Goal: Task Accomplishment & Management: Manage account settings

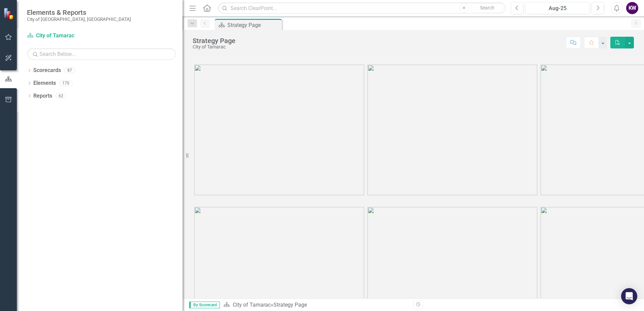
drag, startPoint x: 103, startPoint y: 195, endPoint x: 183, endPoint y: 205, distance: 80.4
click at [183, 205] on div "Resize" at bounding box center [185, 155] width 5 height 311
click at [30, 71] on icon "Dropdown" at bounding box center [29, 71] width 5 height 4
click at [34, 82] on icon "Dropdown" at bounding box center [32, 83] width 5 height 4
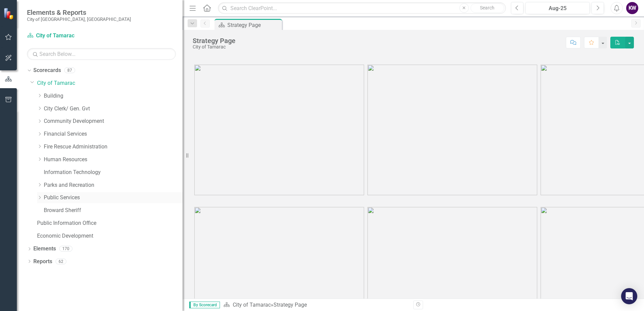
click at [40, 198] on icon "Dropdown" at bounding box center [39, 198] width 5 height 4
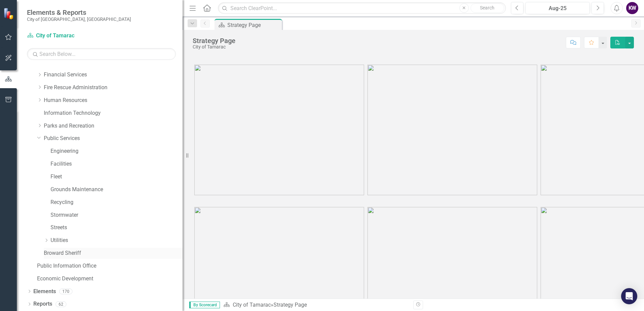
scroll to position [60, 0]
click at [46, 239] on icon "Dropdown" at bounding box center [46, 240] width 5 height 4
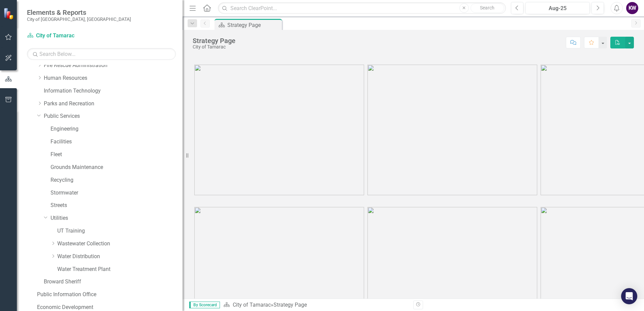
scroll to position [93, 0]
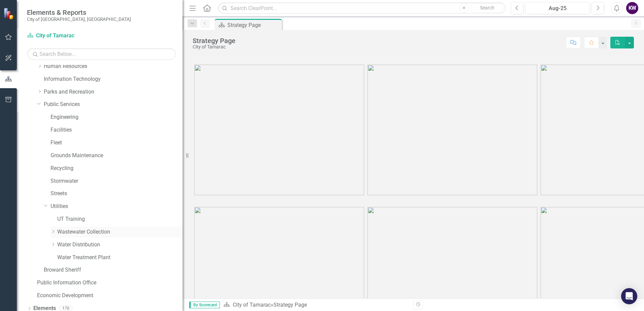
click at [53, 231] on icon "Dropdown" at bounding box center [53, 232] width 5 height 4
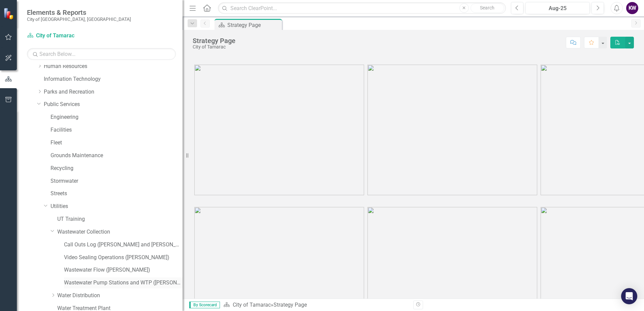
click at [84, 283] on link "Wastewater Pump Stations and WTP ([PERSON_NAME])" at bounding box center [123, 283] width 119 height 8
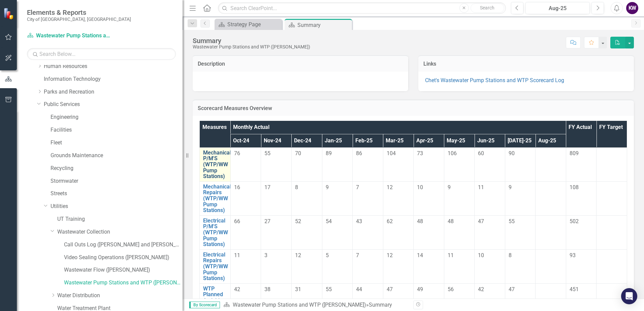
click at [213, 168] on link "Mechanical P/M'S (WTP/WW Pump Stations)" at bounding box center [217, 165] width 28 height 30
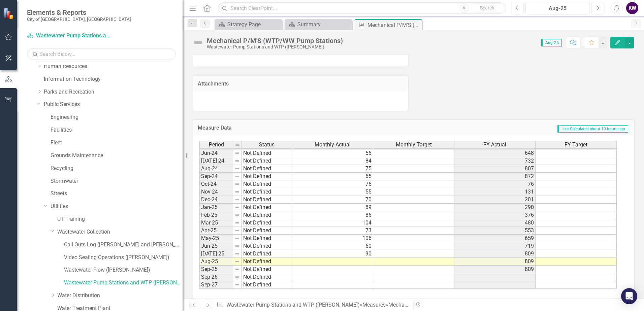
scroll to position [430, 0]
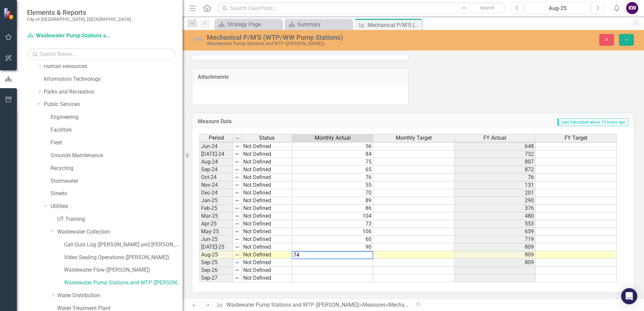
type textarea "74"
click at [369, 263] on td at bounding box center [332, 263] width 81 height 8
click at [631, 40] on button "Save" at bounding box center [626, 40] width 15 height 12
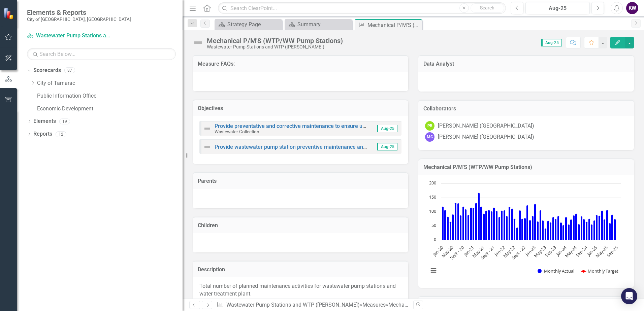
scroll to position [0, 0]
click at [305, 22] on div "Summary" at bounding box center [319, 24] width 44 height 8
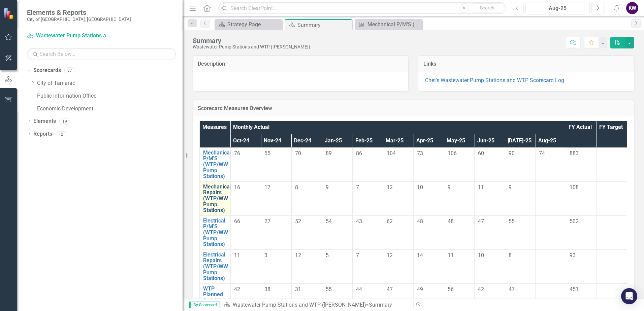
click at [213, 196] on link "Mechanical Repairs (WTP/WW Pump Stations)" at bounding box center [217, 199] width 28 height 30
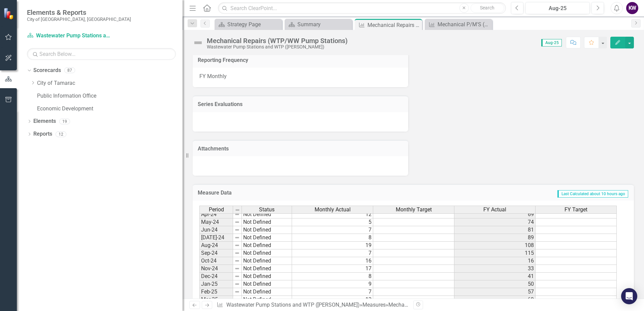
scroll to position [244, 0]
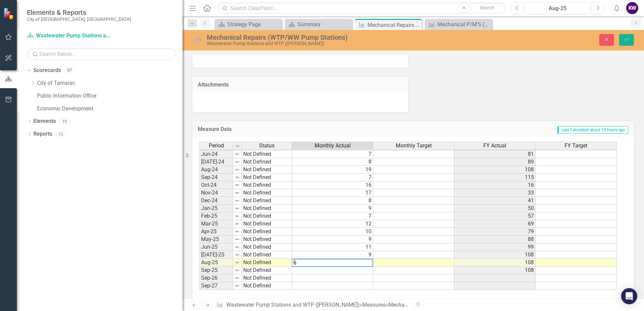
type textarea "6"
click at [364, 267] on td at bounding box center [332, 271] width 81 height 8
click at [625, 38] on icon "Save" at bounding box center [626, 39] width 6 height 5
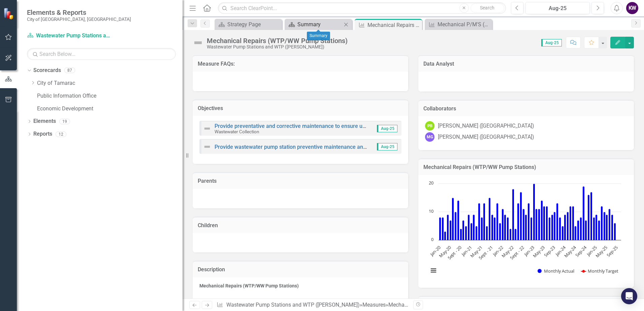
click at [300, 23] on div "Summary" at bounding box center [319, 24] width 44 height 8
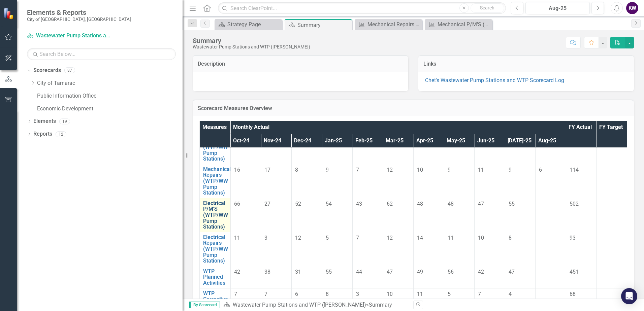
scroll to position [34, 0]
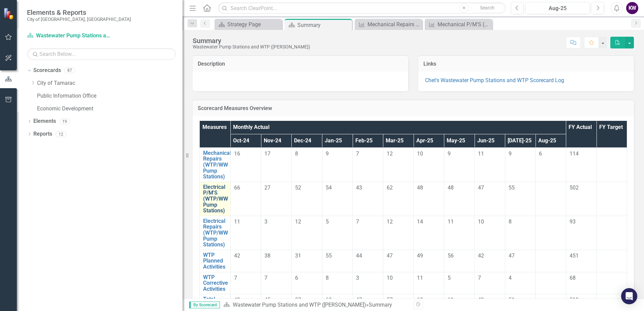
click at [215, 190] on link "Electrical P/M'S (WTP/WW Pump Stations)" at bounding box center [215, 199] width 25 height 30
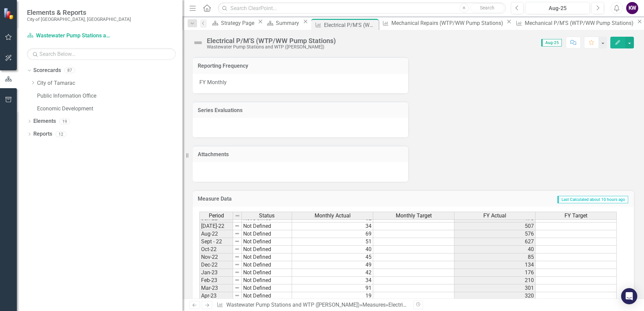
scroll to position [101, 0]
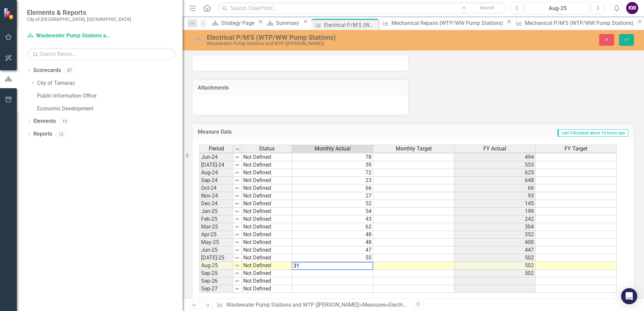
type textarea "31"
click at [342, 277] on td at bounding box center [332, 274] width 81 height 8
click at [628, 35] on button "Save" at bounding box center [626, 40] width 15 height 12
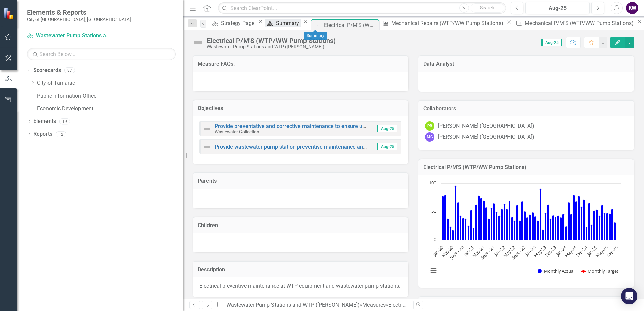
click at [301, 22] on div "Summary" at bounding box center [288, 23] width 25 height 8
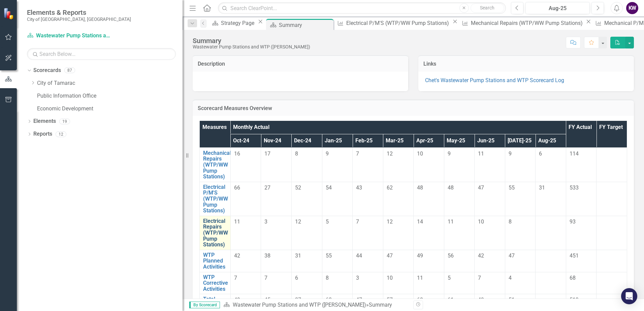
click at [218, 226] on link "Electrical Repairs (WTP/WW Pump Stations)" at bounding box center [215, 233] width 25 height 30
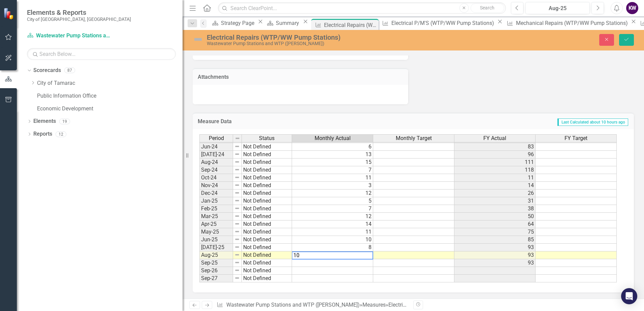
type textarea "10"
click at [364, 264] on td at bounding box center [332, 263] width 81 height 8
click at [630, 38] on button "Save" at bounding box center [626, 40] width 15 height 12
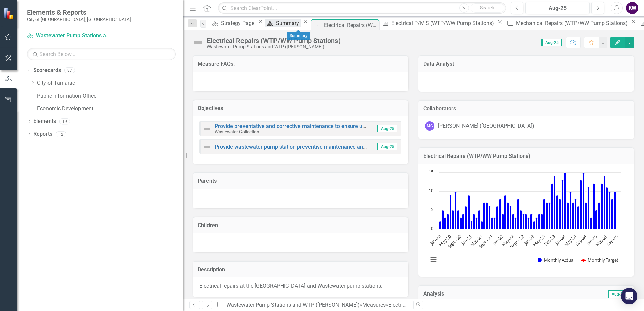
click at [289, 23] on div "Summary" at bounding box center [288, 23] width 25 height 8
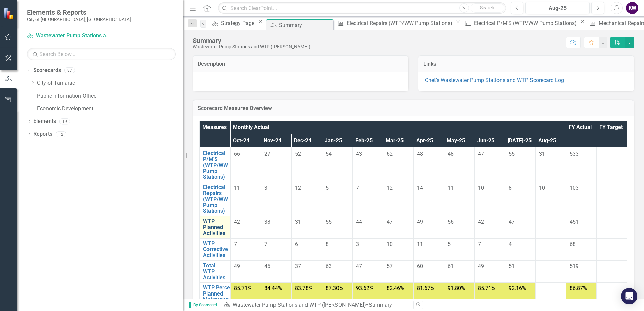
click at [215, 230] on link "WTP Planned Activities" at bounding box center [215, 228] width 24 height 18
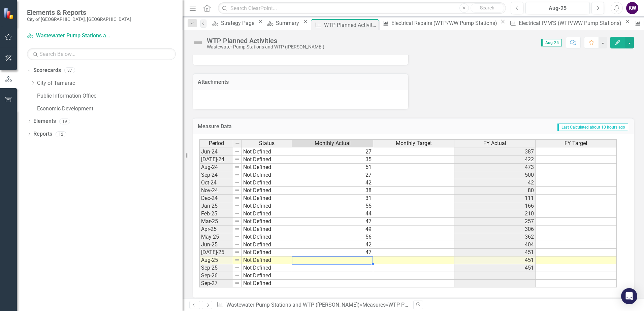
click at [362, 260] on tbody "May-23 Not Defined 57 516 Jun-23 Not Defined 41 557 Jul-23 Not Defined 31 588 A…" at bounding box center [407, 167] width 417 height 240
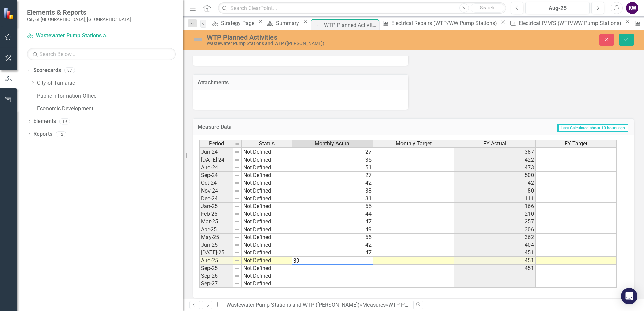
type textarea "39"
click at [367, 270] on td at bounding box center [332, 269] width 81 height 8
click at [629, 37] on icon "Save" at bounding box center [626, 39] width 6 height 5
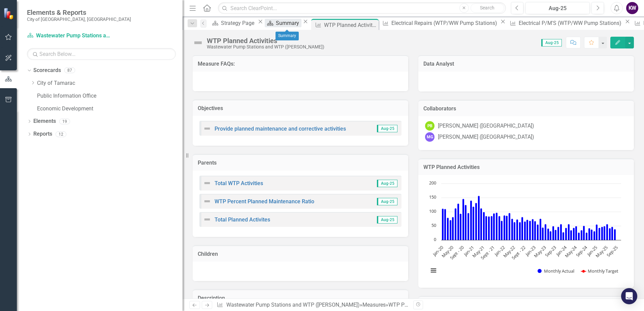
click at [285, 24] on div "Summary" at bounding box center [288, 23] width 25 height 8
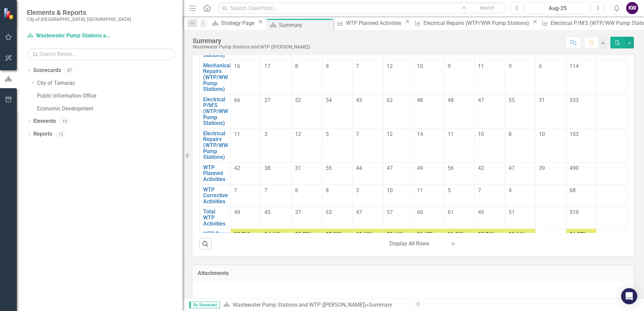
scroll to position [123, 0]
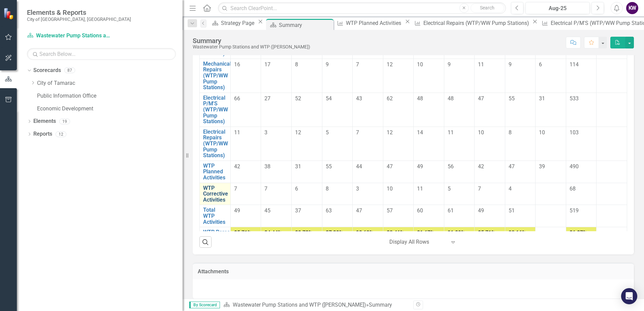
click at [213, 188] on link "WTP Corrective Activities" at bounding box center [215, 194] width 25 height 18
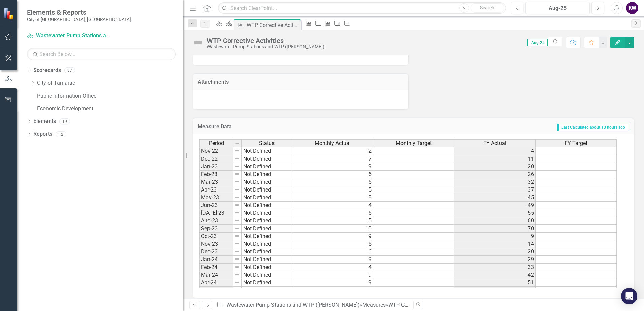
scroll to position [135, 0]
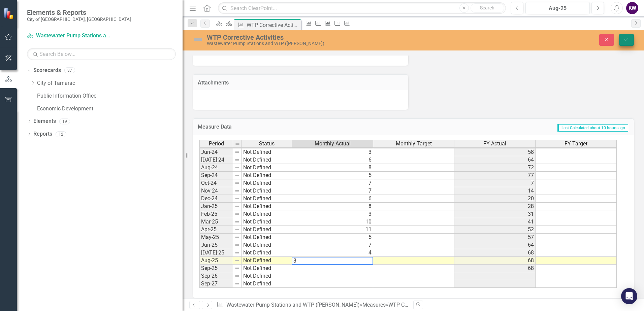
type textarea "3"
click at [626, 37] on icon "Save" at bounding box center [626, 39] width 6 height 5
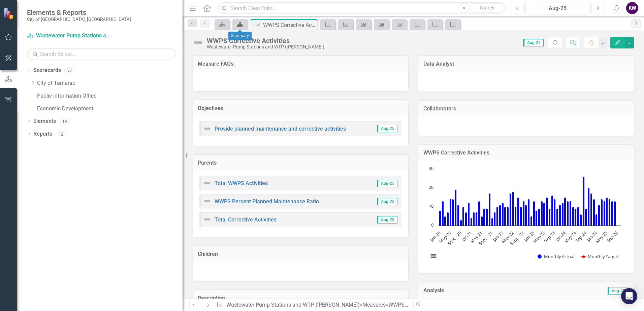
click at [239, 25] on icon "Scorecard" at bounding box center [240, 24] width 7 height 5
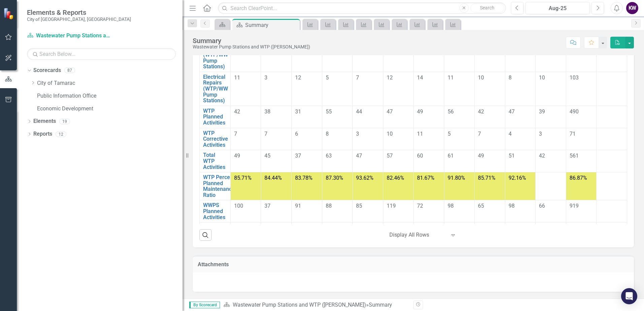
scroll to position [67, 0]
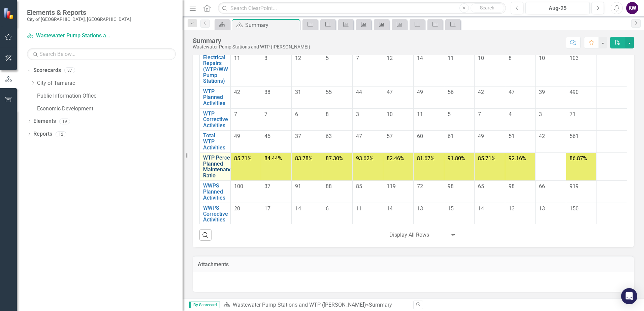
click at [217, 164] on link "WTP Percent Planned Maintenance Ratio" at bounding box center [219, 167] width 32 height 24
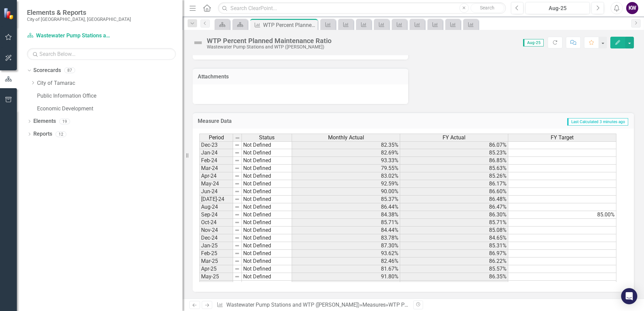
scroll to position [224, 0]
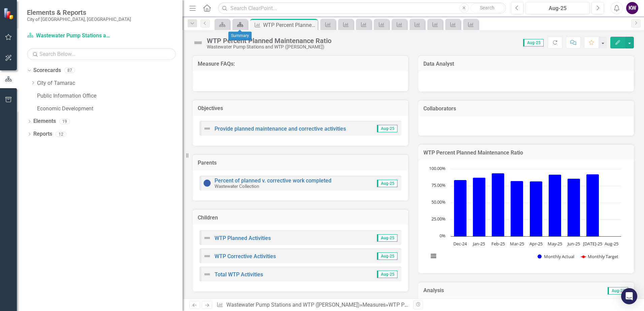
click at [241, 23] on icon at bounding box center [240, 24] width 6 height 5
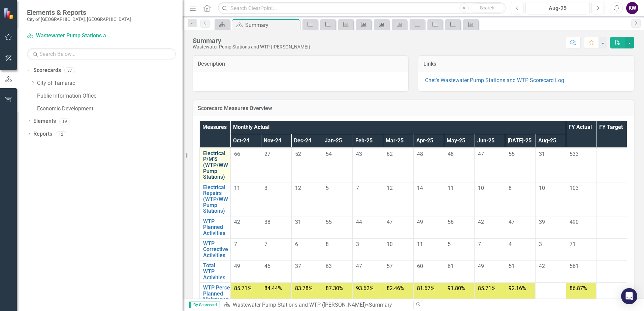
scroll to position [101, 0]
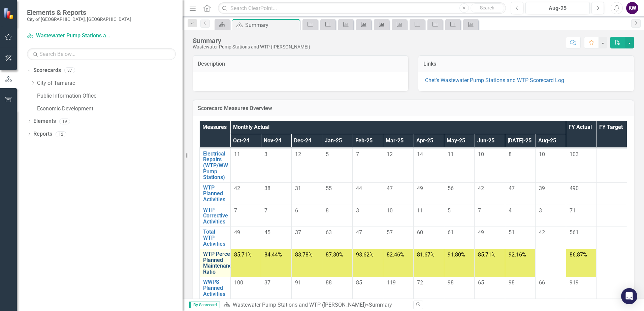
click at [217, 271] on link "WTP Percent Planned Maintenance Ratio" at bounding box center [219, 263] width 32 height 24
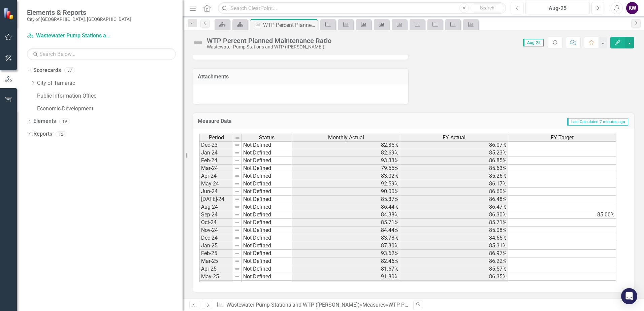
scroll to position [236, 0]
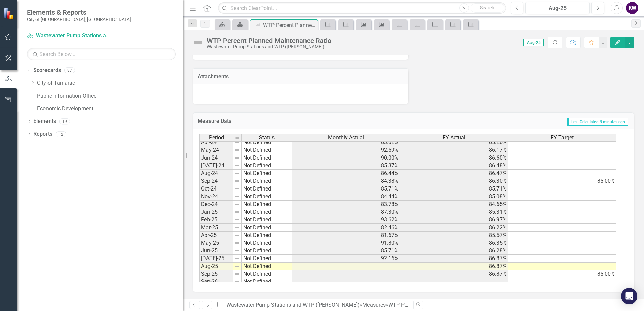
click at [583, 121] on span "Last Calculated 8 minutes ago" at bounding box center [597, 121] width 61 height 7
click at [396, 267] on tbody "Apr-23 Not Defined 90.00% 92.42% 85.00% May-23 Not Defined 87.69% 91.83% 85.00%…" at bounding box center [407, 169] width 417 height 248
click at [396, 267] on td at bounding box center [346, 267] width 108 height 8
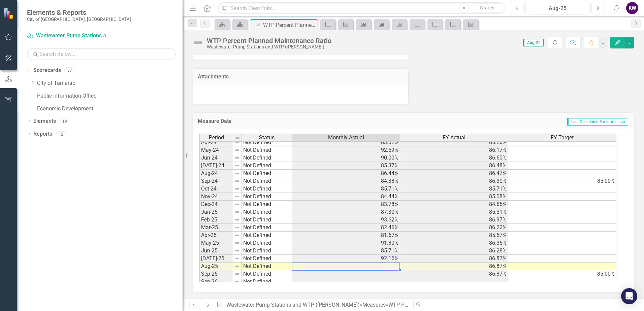
click at [396, 267] on td at bounding box center [346, 267] width 108 height 8
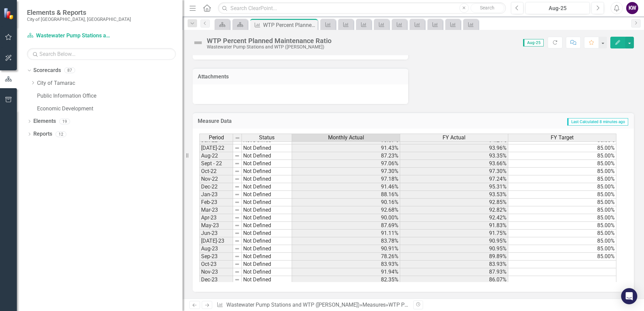
scroll to position [0, 0]
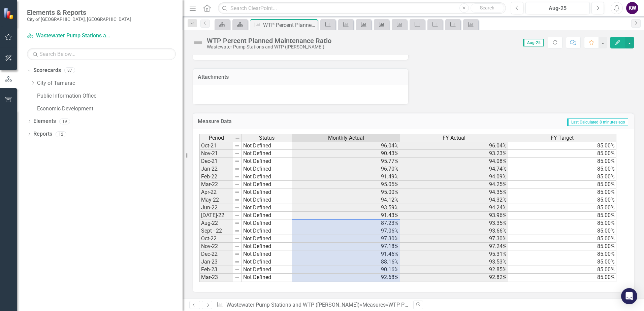
drag, startPoint x: 368, startPoint y: 228, endPoint x: 377, endPoint y: 220, distance: 12.4
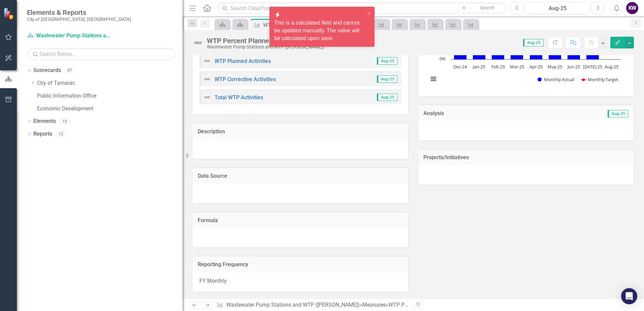
drag, startPoint x: 384, startPoint y: 218, endPoint x: 388, endPoint y: 217, distance: 4.6
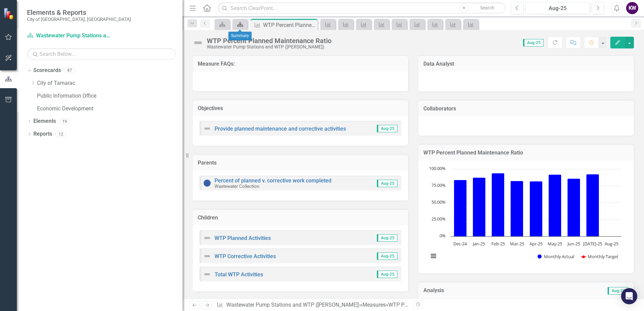
click at [237, 23] on icon "Scorecard" at bounding box center [240, 24] width 7 height 5
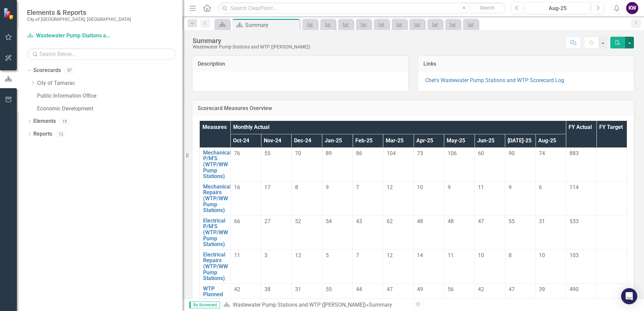
click at [629, 42] on button "button" at bounding box center [629, 43] width 9 height 12
click at [618, 41] on icon "button" at bounding box center [617, 42] width 5 height 5
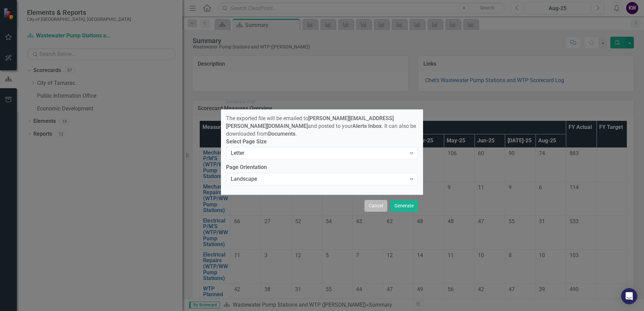
click at [375, 203] on button "Cancel" at bounding box center [375, 206] width 23 height 12
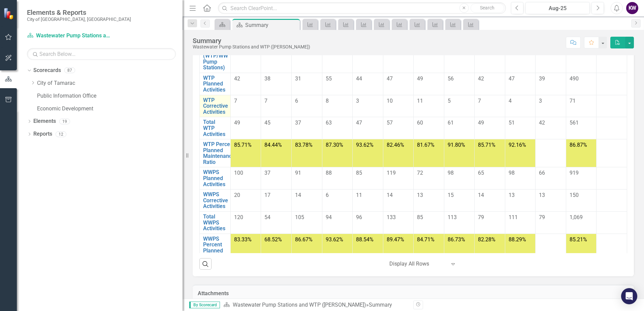
scroll to position [124, 0]
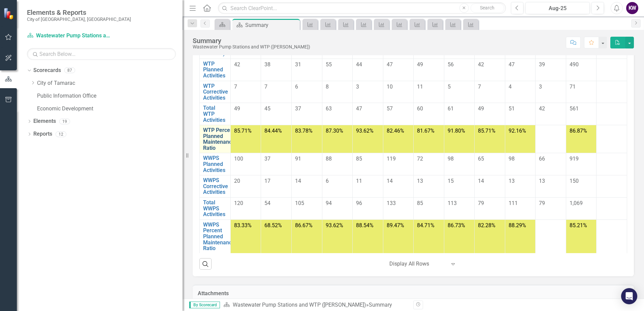
click at [210, 137] on link "WTP Percent Planned Maintenance Ratio" at bounding box center [219, 139] width 32 height 24
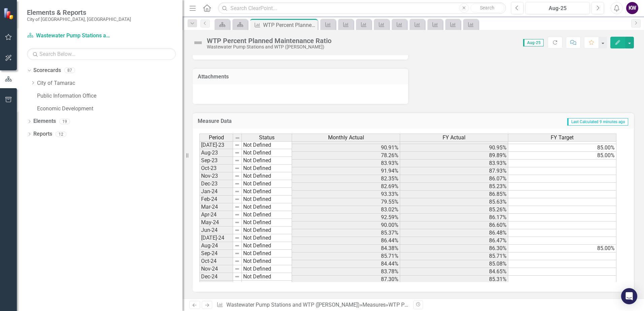
scroll to position [168, 0]
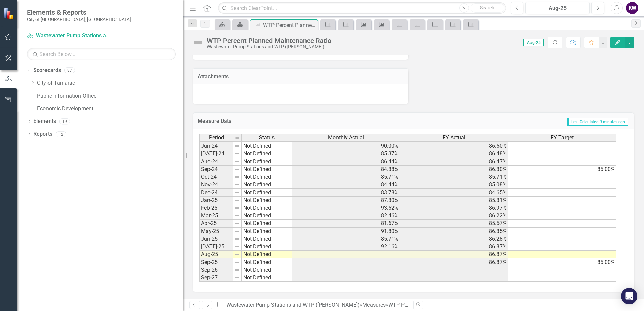
click at [386, 255] on tbody "Mar-23 Not Defined 92.68% 92.82% 85.00% Apr-23 Not Defined 90.00% 92.42% 85.00%…" at bounding box center [407, 154] width 417 height 256
click at [615, 42] on icon "Edit" at bounding box center [618, 42] width 6 height 5
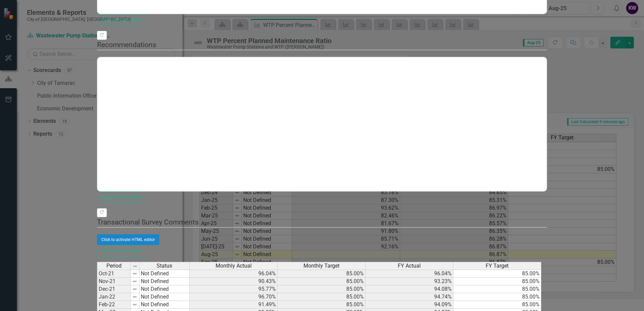
scroll to position [0, 0]
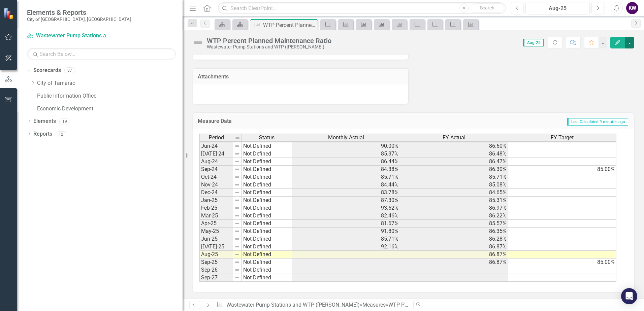
click at [629, 42] on button "button" at bounding box center [629, 43] width 9 height 12
click at [192, 5] on icon "Menu" at bounding box center [192, 7] width 9 height 7
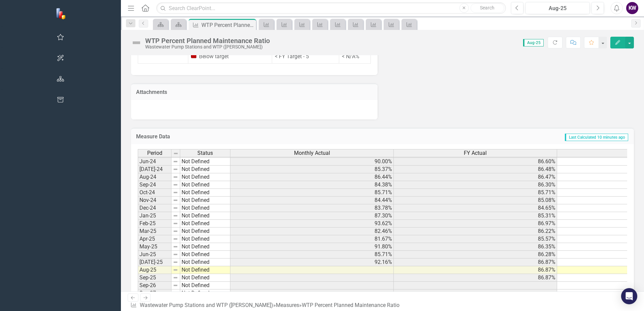
scroll to position [225, 0]
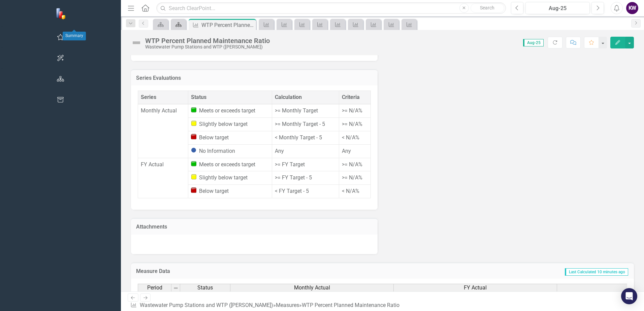
click at [175, 27] on icon at bounding box center [178, 24] width 6 height 5
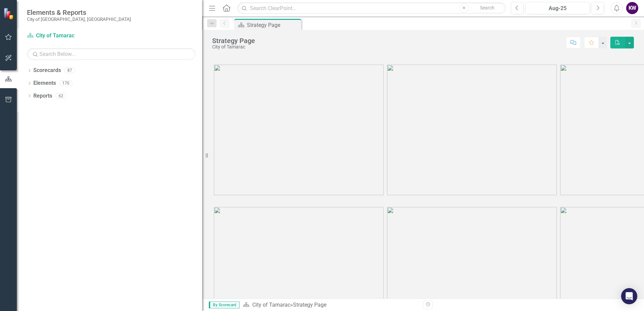
drag, startPoint x: 104, startPoint y: 153, endPoint x: 160, endPoint y: 144, distance: 55.9
click at [203, 149] on div "Resize" at bounding box center [204, 155] width 5 height 311
click at [30, 70] on icon at bounding box center [30, 70] width 2 height 3
click at [33, 82] on icon at bounding box center [33, 82] width 2 height 3
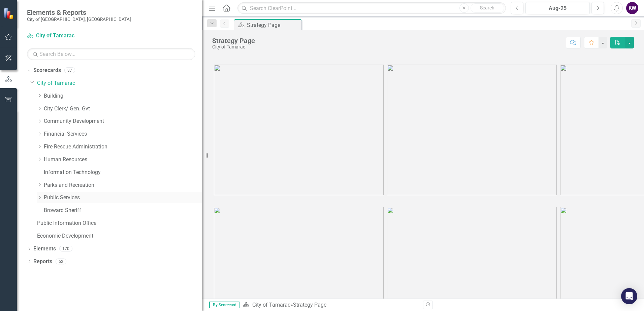
click at [40, 197] on icon "Dropdown" at bounding box center [39, 198] width 5 height 4
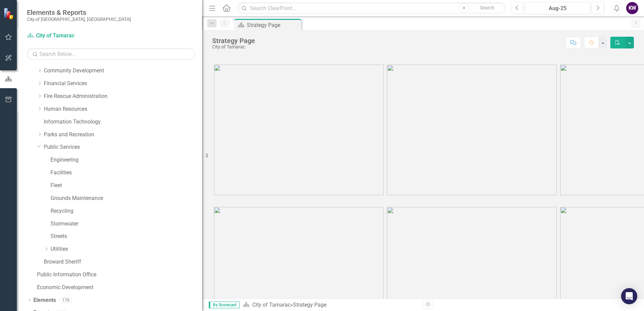
scroll to position [60, 0]
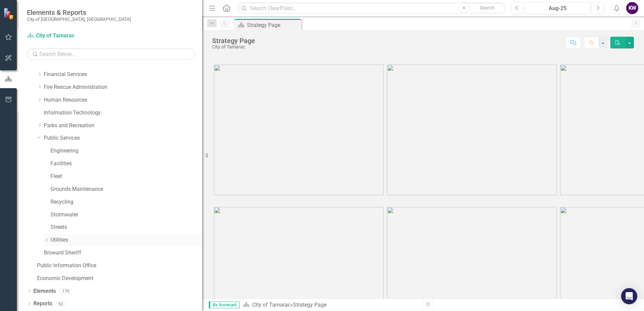
click at [46, 239] on icon "Dropdown" at bounding box center [46, 240] width 5 height 4
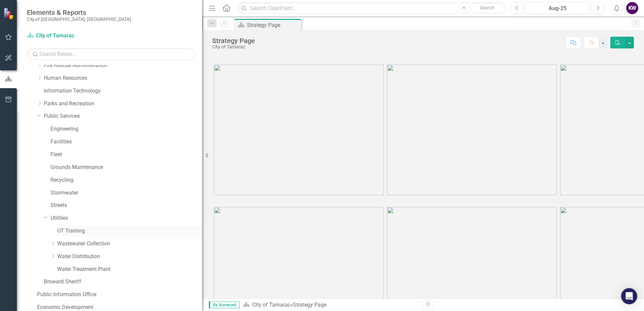
scroll to position [111, 0]
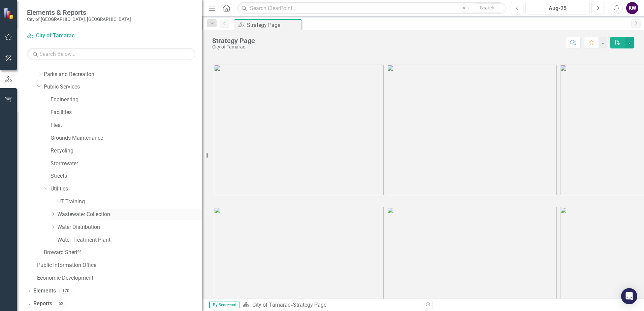
click at [54, 213] on icon "Dropdown" at bounding box center [53, 214] width 5 height 4
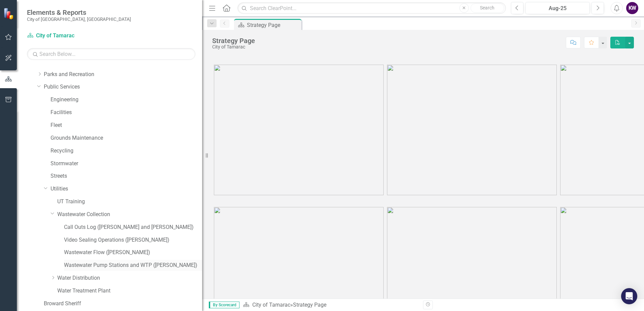
click at [94, 265] on link "Wastewater Pump Stations and WTP ([PERSON_NAME])" at bounding box center [133, 266] width 138 height 8
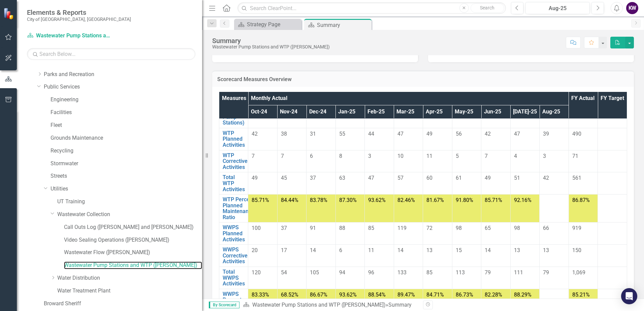
scroll to position [135, 0]
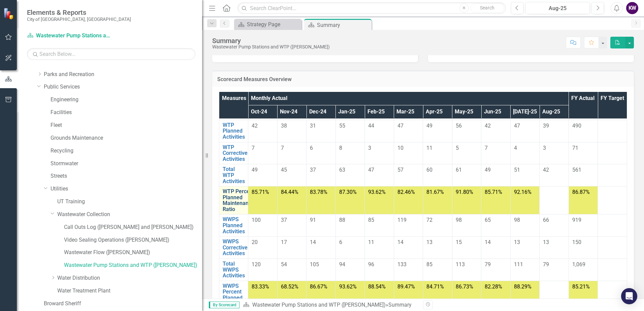
click at [232, 200] on link "WTP Percent Planned Maintenance Ratio" at bounding box center [239, 201] width 32 height 24
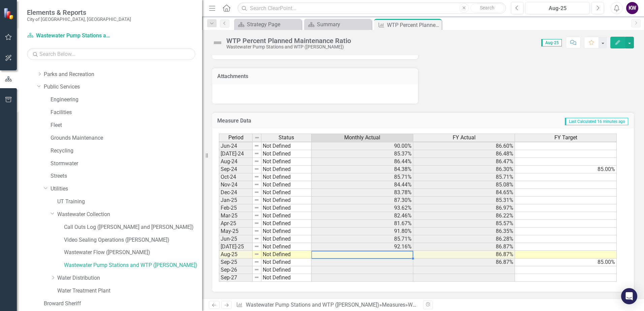
click at [384, 252] on td at bounding box center [362, 255] width 102 height 8
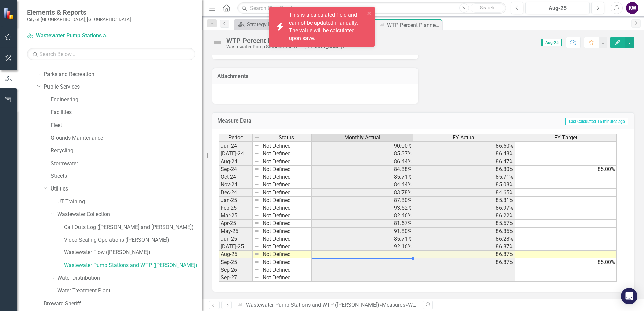
click at [406, 255] on td at bounding box center [362, 255] width 102 height 8
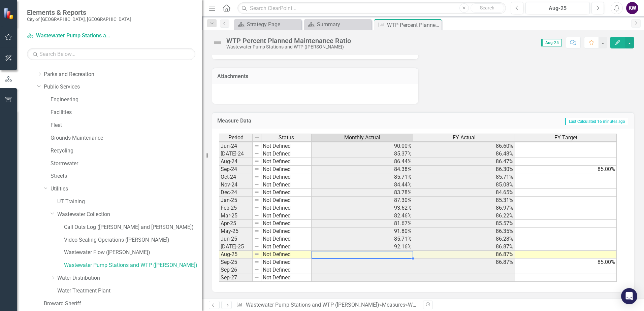
click at [406, 254] on td at bounding box center [362, 255] width 102 height 8
click at [213, 9] on icon "Menu" at bounding box center [212, 7] width 9 height 7
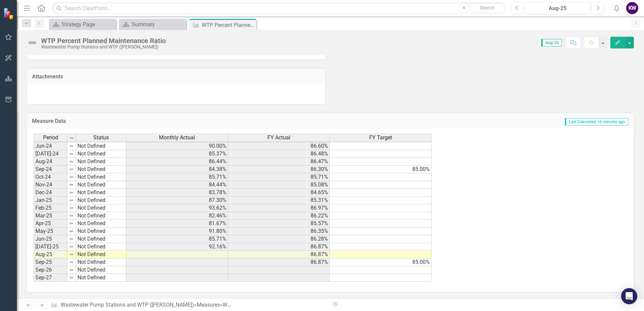
scroll to position [543, 0]
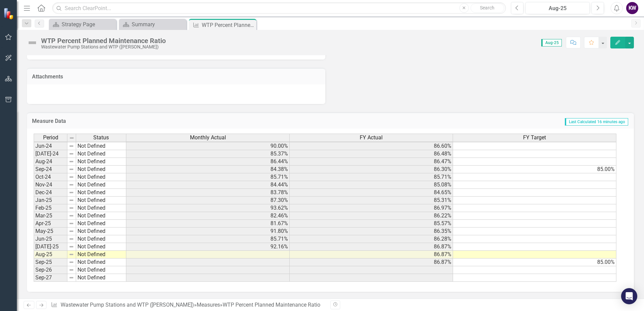
click at [26, 8] on icon "Menu" at bounding box center [27, 7] width 9 height 7
click at [0, 0] on div "Elements & Reports City of [GEOGRAPHIC_DATA], [GEOGRAPHIC_DATA]" at bounding box center [0, 0] width 0 height 0
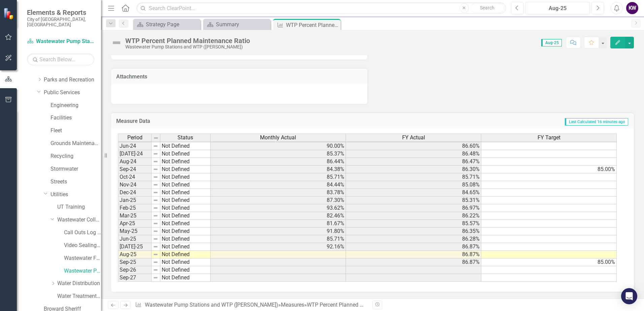
drag, startPoint x: 26, startPoint y: 8, endPoint x: 444, endPoint y: 66, distance: 422.6
click at [631, 44] on button "button" at bounding box center [629, 43] width 9 height 12
click at [606, 67] on link "Recalculate Measure Recalculate Measure" at bounding box center [601, 67] width 66 height 12
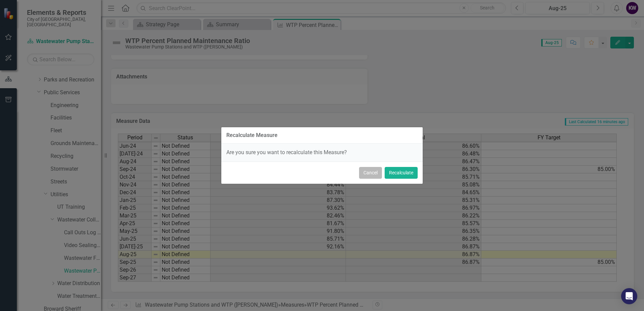
click at [362, 174] on button "Cancel" at bounding box center [370, 173] width 23 height 12
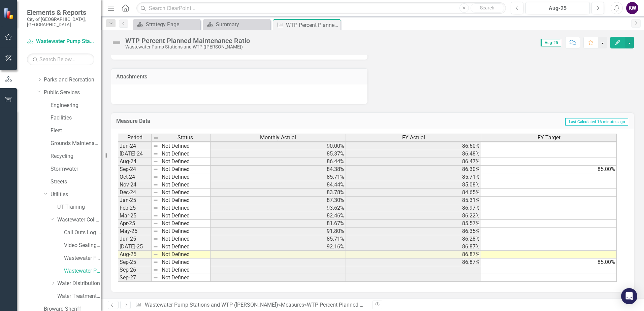
click at [603, 44] on button "button" at bounding box center [602, 43] width 9 height 12
click at [627, 43] on button "button" at bounding box center [629, 43] width 9 height 12
drag, startPoint x: 630, startPoint y: 2, endPoint x: 446, endPoint y: 45, distance: 189.6
click at [446, 45] on div "Score: 0.00 Aug-25 Completed Comment Favorite Edit" at bounding box center [443, 42] width 381 height 11
click at [124, 26] on link "Previous" at bounding box center [123, 24] width 9 height 8
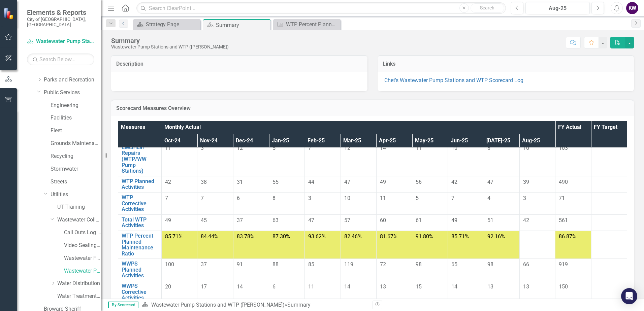
scroll to position [135, 0]
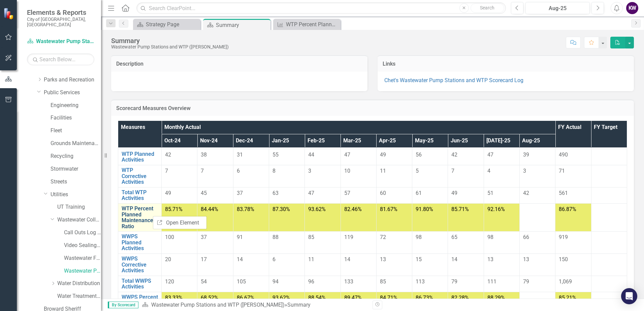
click at [144, 215] on link "WTP Percent Planned Maintenance Ratio" at bounding box center [140, 218] width 36 height 24
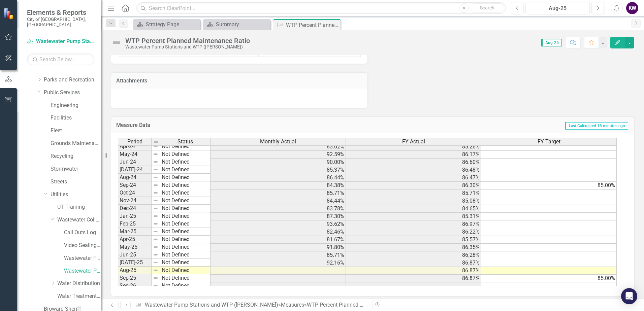
scroll to position [236, 0]
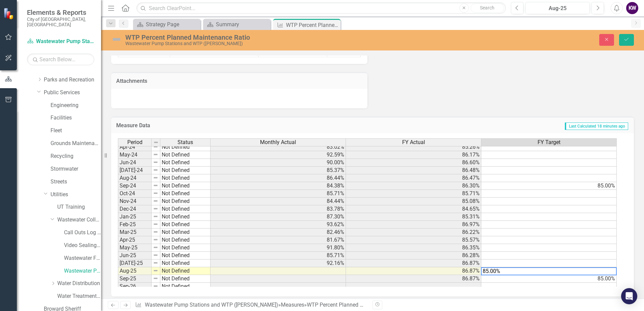
click at [529, 248] on td at bounding box center [548, 248] width 135 height 8
type textarea "85.00"
click at [118, 259] on div "Period Status Monthly Actual FY Actual FY Target Apr-23 Not Defined 90.00% 92.4…" at bounding box center [118, 170] width 0 height 256
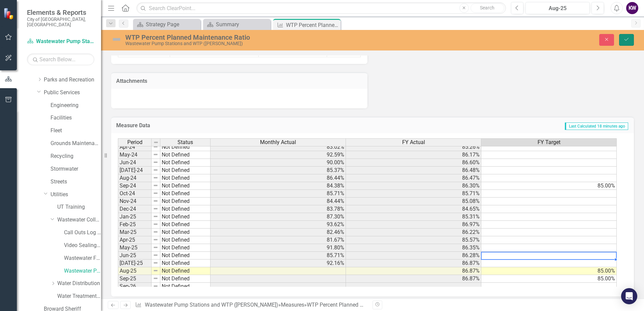
click at [627, 42] on icon "Save" at bounding box center [626, 39] width 6 height 5
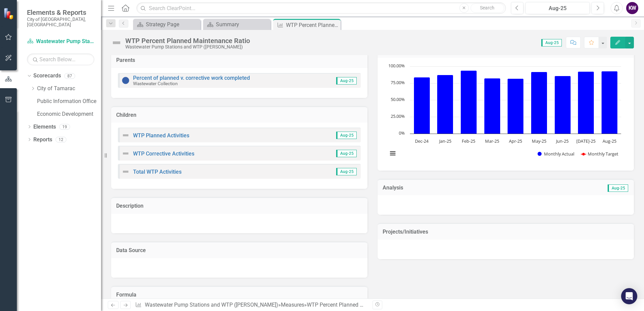
scroll to position [67, 0]
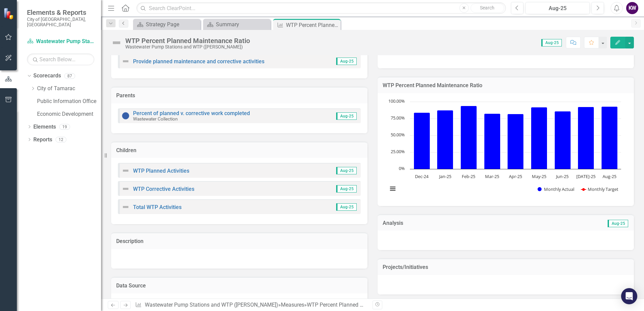
click at [126, 26] on link "Previous" at bounding box center [123, 24] width 9 height 8
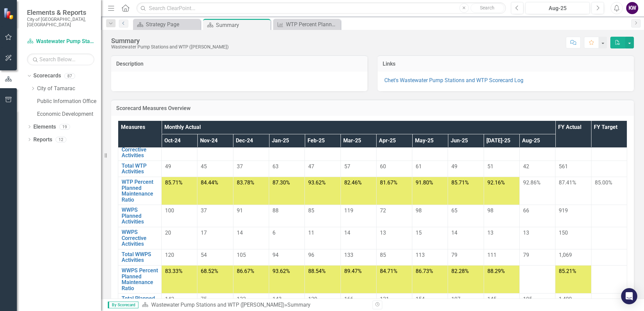
scroll to position [168, 0]
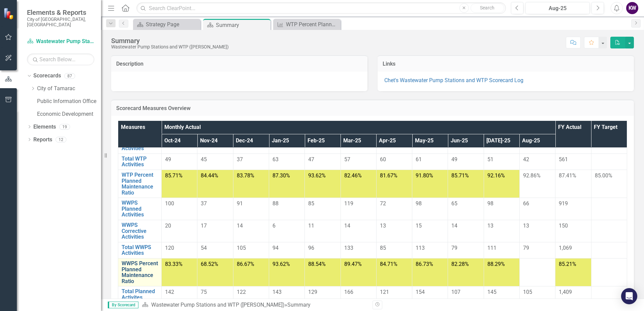
click at [132, 269] on link "WWPS Percent Planned Maintenance Ratio" at bounding box center [140, 273] width 36 height 24
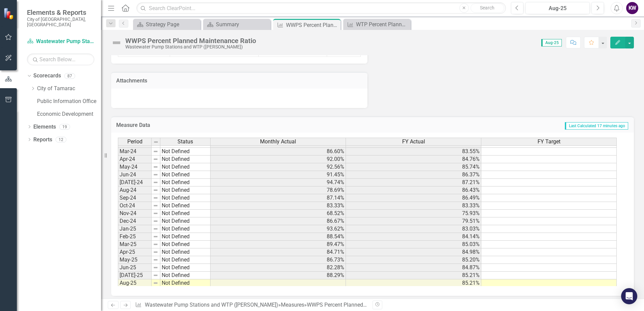
scroll to position [248, 0]
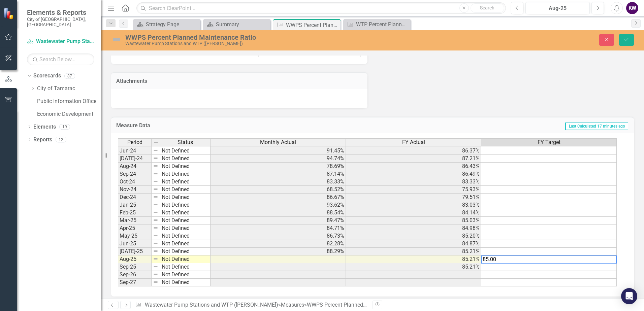
type textarea "85.00"
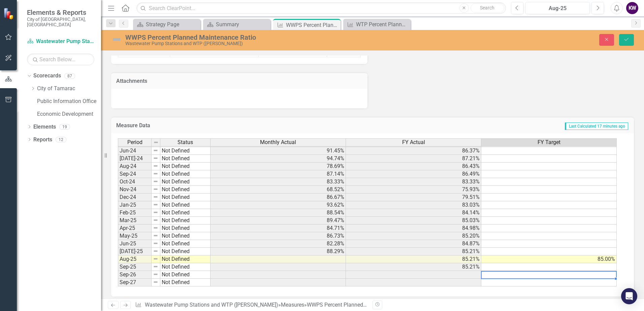
click at [527, 277] on td at bounding box center [548, 275] width 135 height 8
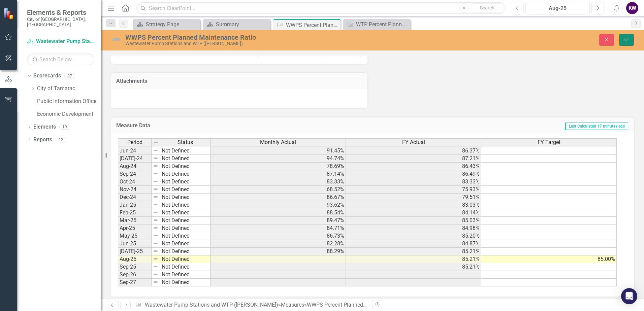
click at [627, 37] on button "Save" at bounding box center [626, 40] width 15 height 12
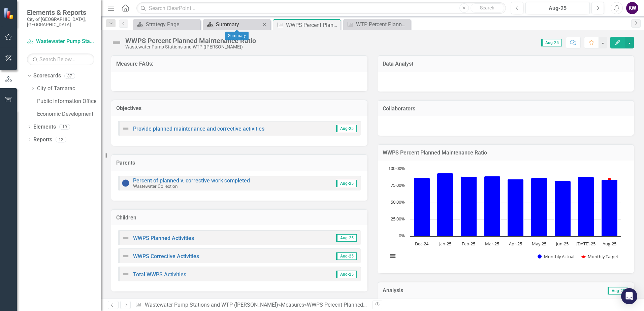
click at [223, 25] on div "Summary" at bounding box center [238, 24] width 44 height 8
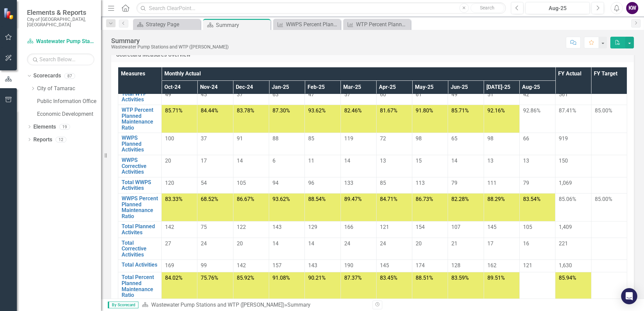
scroll to position [101, 0]
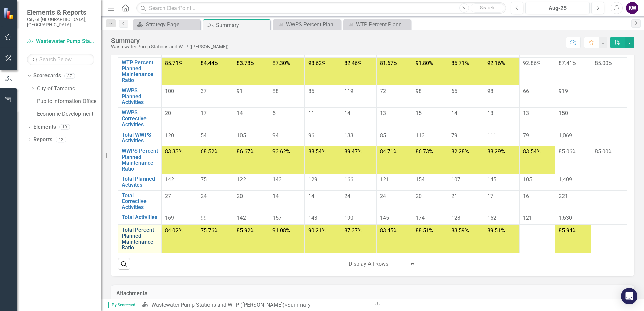
click at [137, 242] on link "Total Percent Planned Maintenance Ratio" at bounding box center [140, 239] width 36 height 24
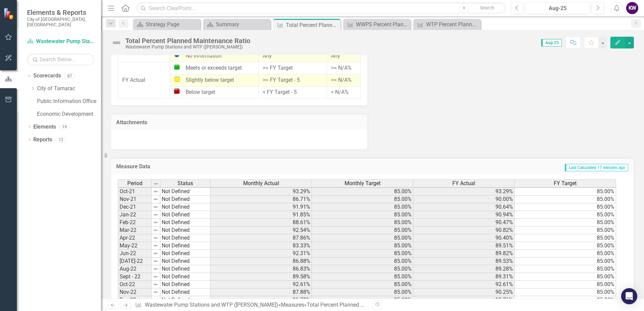
scroll to position [42, 0]
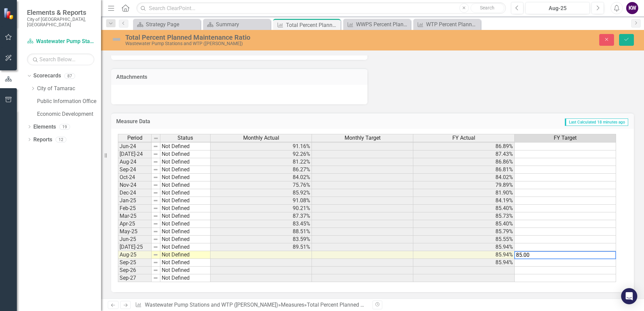
type textarea "85.00"
click at [562, 224] on td at bounding box center [565, 224] width 101 height 8
click at [626, 41] on icon "Save" at bounding box center [626, 39] width 6 height 5
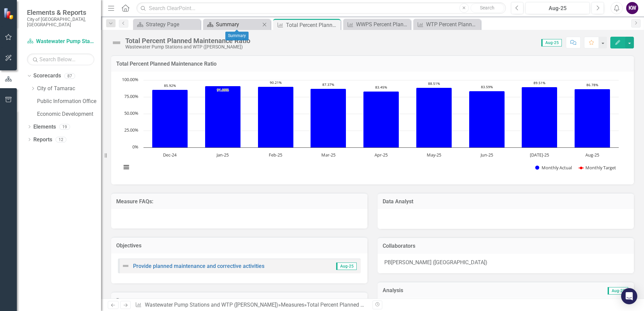
click at [233, 27] on div "Summary" at bounding box center [238, 24] width 44 height 8
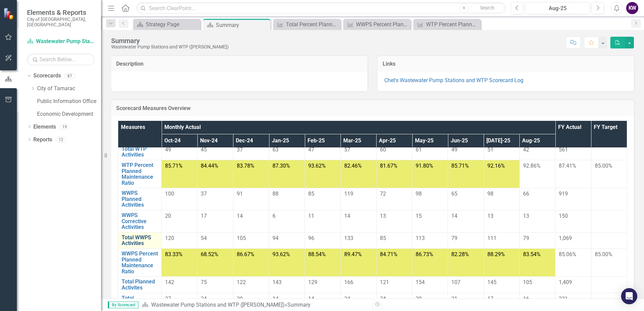
scroll to position [189, 0]
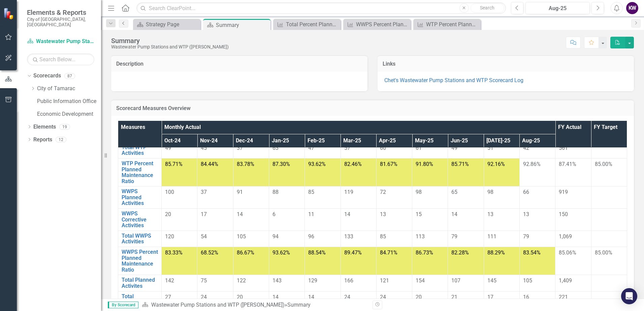
click at [125, 24] on icon "Previous" at bounding box center [123, 23] width 5 height 4
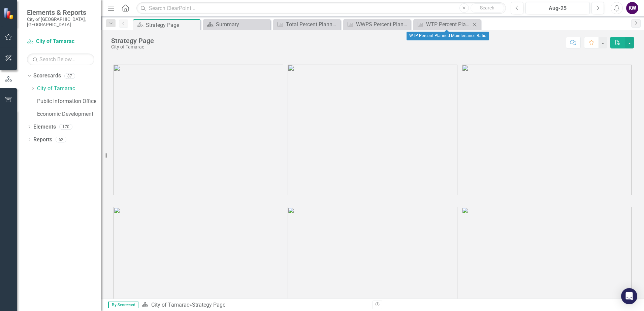
click at [473, 23] on icon "Close" at bounding box center [474, 24] width 7 height 5
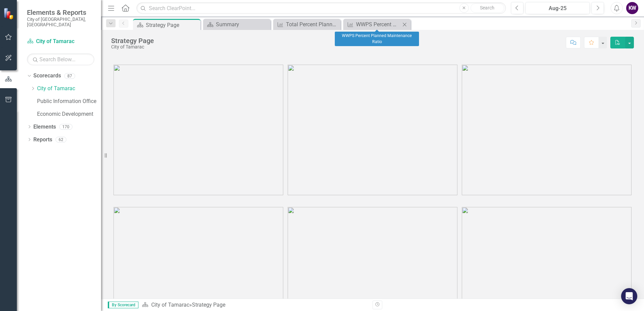
click at [406, 25] on icon "Close" at bounding box center [404, 24] width 7 height 5
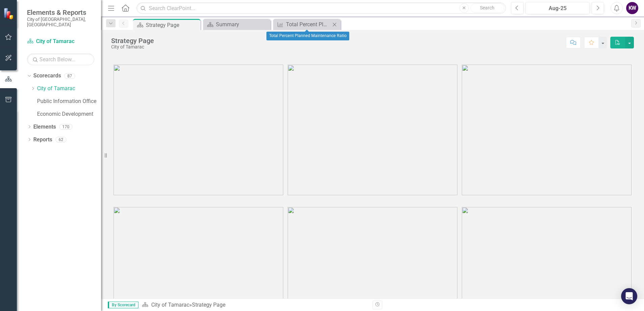
click at [337, 22] on icon "Close" at bounding box center [334, 24] width 7 height 5
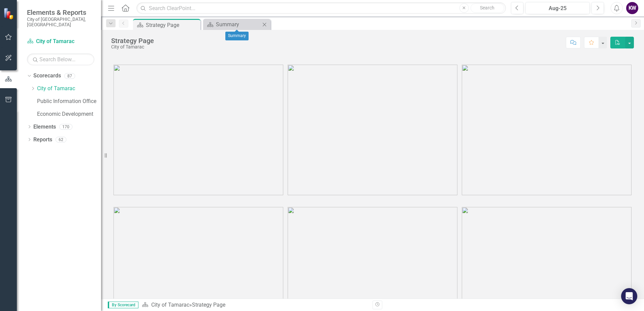
click at [264, 25] on icon at bounding box center [265, 25] width 4 height 4
click at [194, 24] on icon "Pin" at bounding box center [194, 25] width 5 height 7
click at [123, 25] on link "Previous" at bounding box center [123, 24] width 9 height 8
click at [35, 87] on icon "Dropdown" at bounding box center [32, 89] width 5 height 4
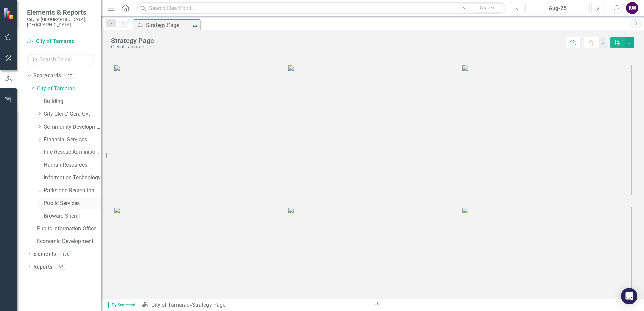
click at [41, 201] on icon "Dropdown" at bounding box center [39, 203] width 5 height 4
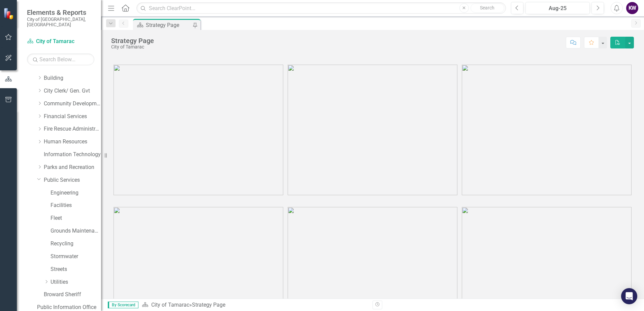
scroll to position [34, 0]
click at [47, 269] on icon "Dropdown" at bounding box center [46, 271] width 5 height 4
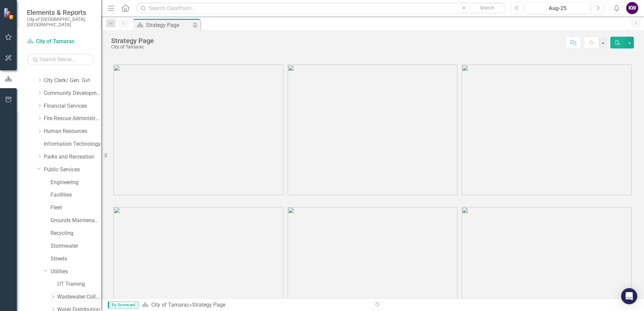
click at [54, 295] on icon "Dropdown" at bounding box center [53, 297] width 5 height 4
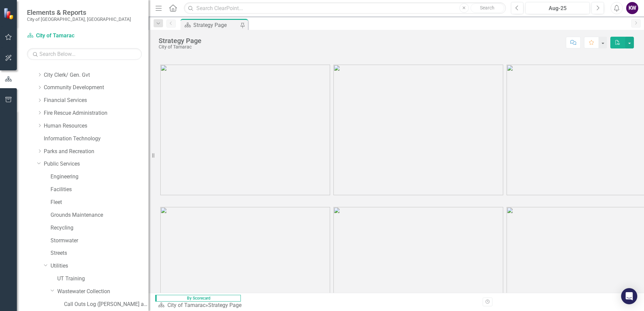
drag, startPoint x: 102, startPoint y: 264, endPoint x: 151, endPoint y: 256, distance: 49.9
click at [151, 256] on div "Resize" at bounding box center [151, 155] width 5 height 311
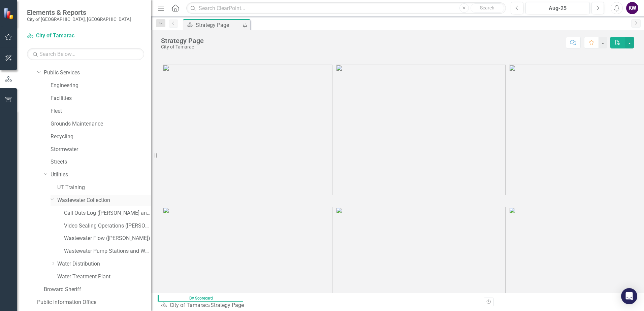
scroll to position [135, 0]
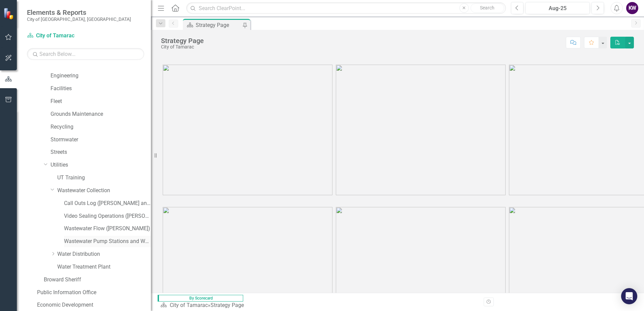
click at [104, 242] on link "Wastewater Pump Stations and WTP ([PERSON_NAME])" at bounding box center [107, 242] width 87 height 8
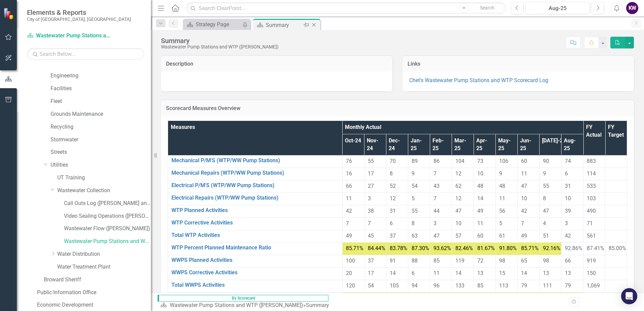
click at [314, 24] on icon "Close" at bounding box center [313, 24] width 7 height 5
